Goal: Information Seeking & Learning: Learn about a topic

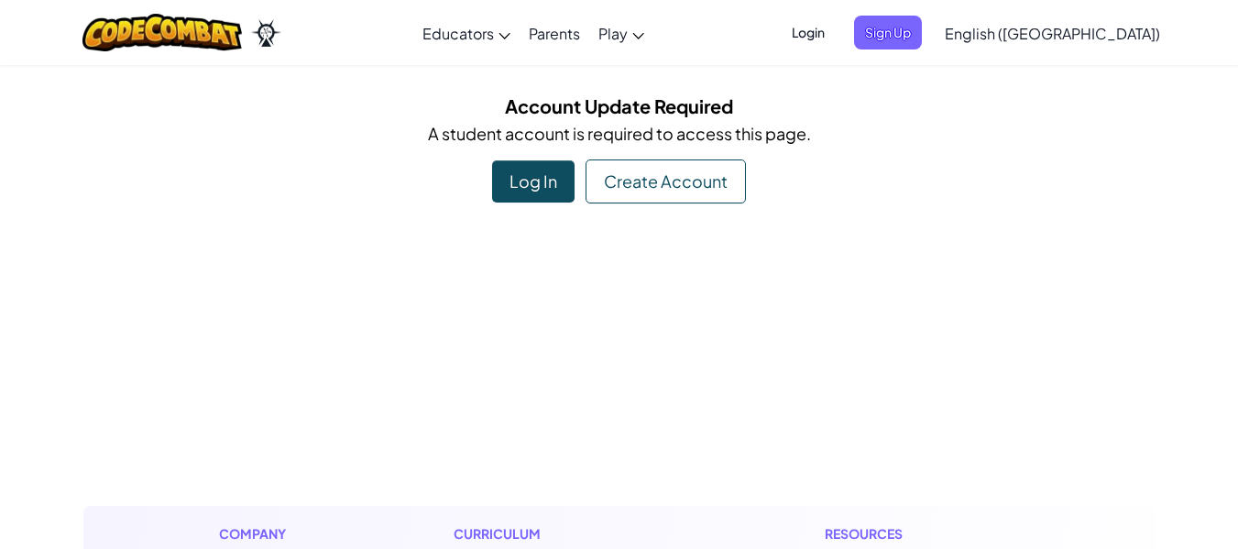
click at [537, 197] on div "Log In" at bounding box center [533, 181] width 83 height 42
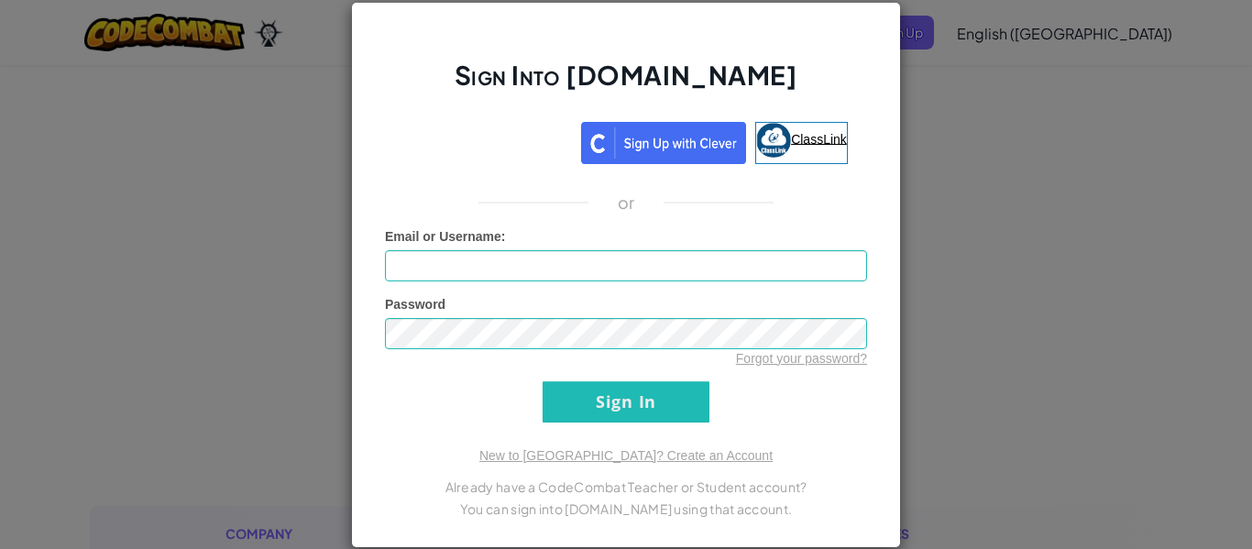
click at [808, 155] on link "ClassLink" at bounding box center [801, 143] width 93 height 42
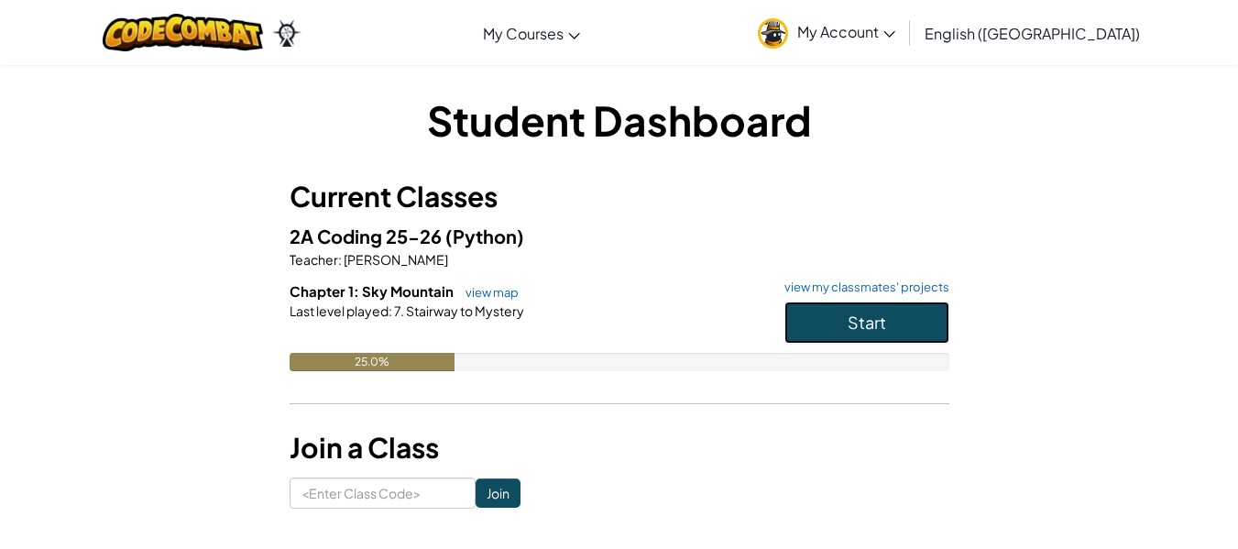
click at [805, 319] on button "Start" at bounding box center [867, 323] width 165 height 42
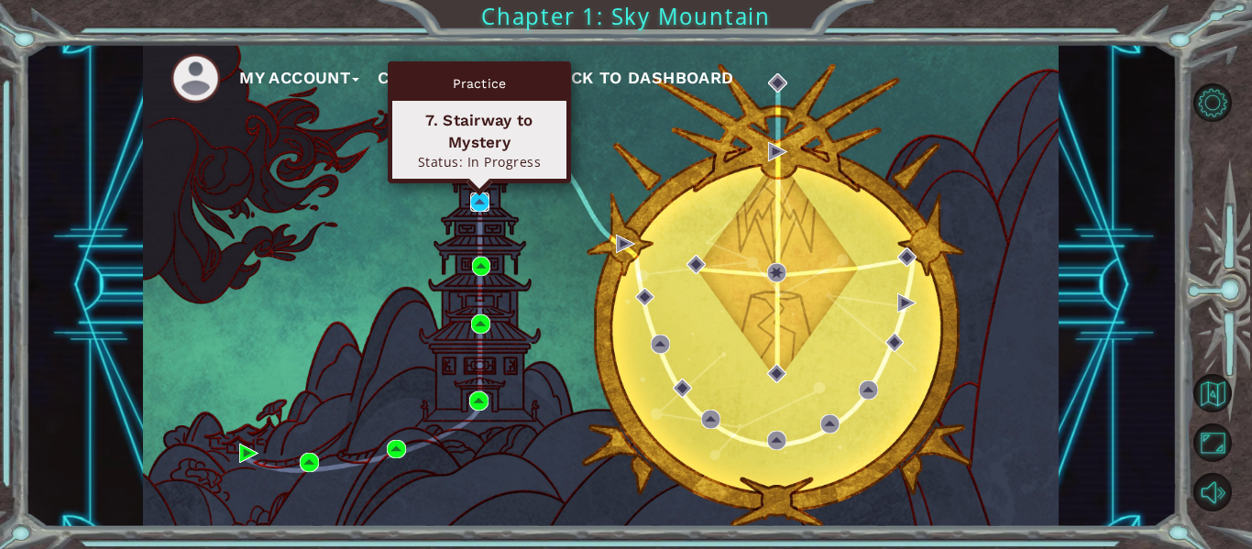
click at [475, 198] on img at bounding box center [479, 202] width 19 height 19
